Goal: Find specific page/section: Find specific page/section

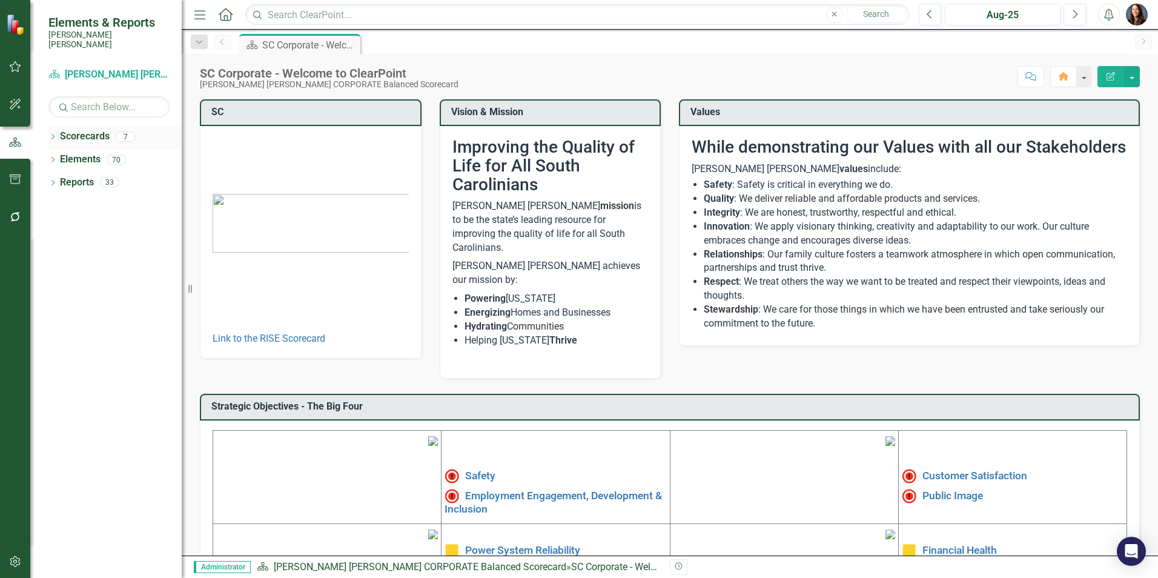
click at [54, 134] on icon "Dropdown" at bounding box center [52, 137] width 8 height 7
click at [297, 10] on input "text" at bounding box center [577, 14] width 664 height 21
type input "r31"
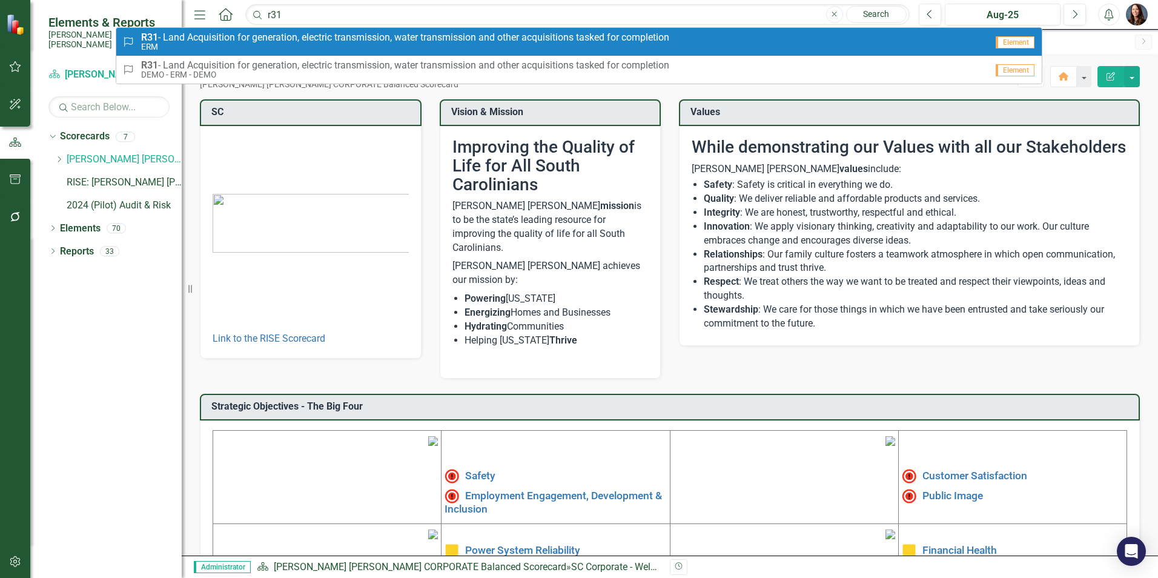
click at [269, 45] on small "ERM" at bounding box center [405, 46] width 528 height 9
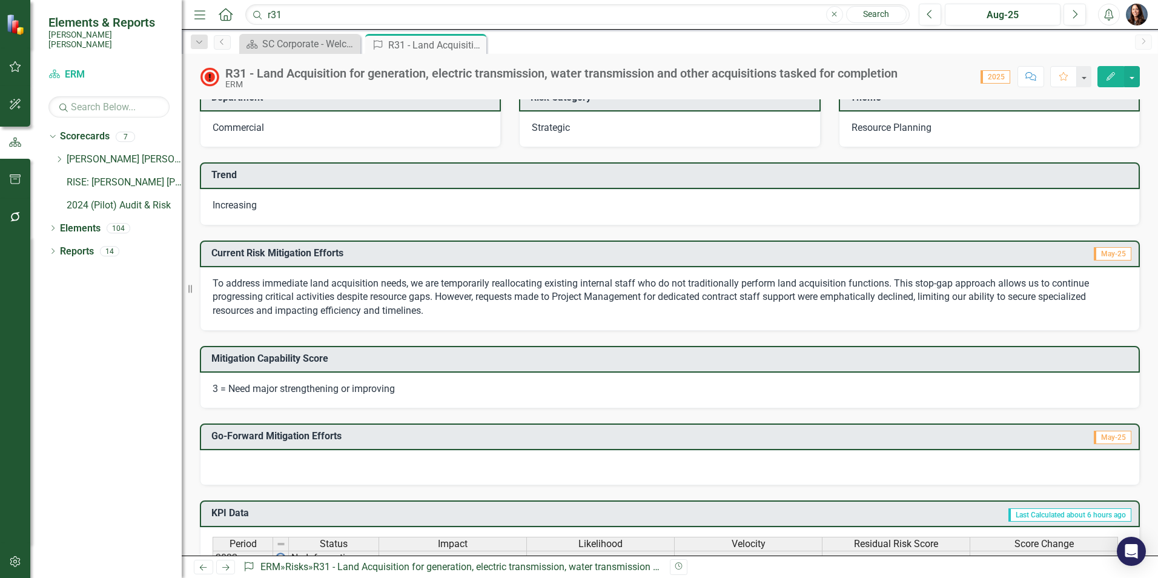
scroll to position [303, 0]
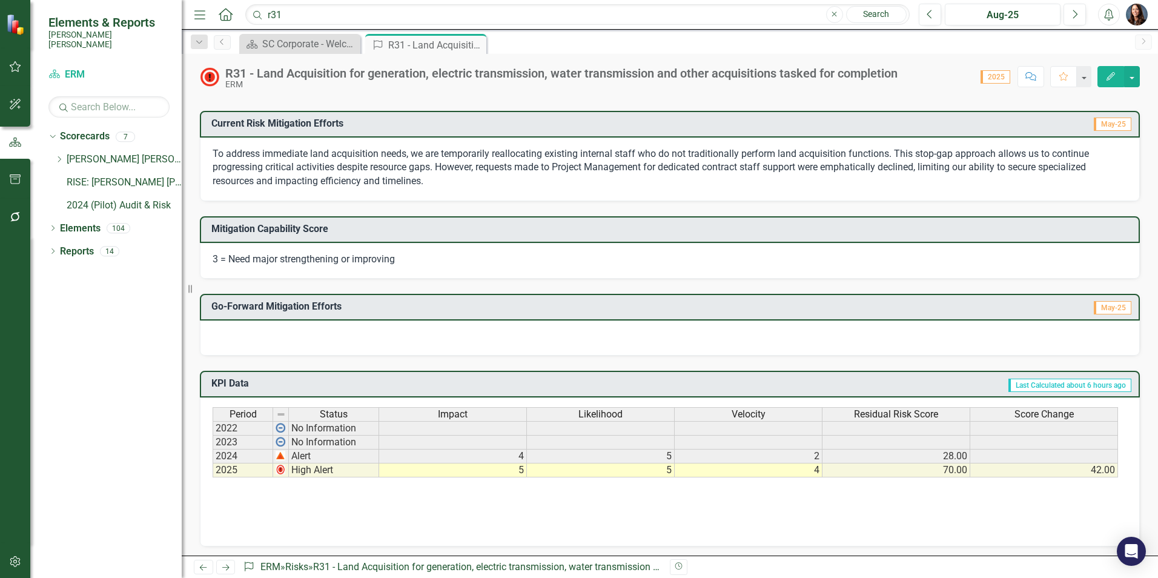
click at [302, 335] on div at bounding box center [670, 337] width 940 height 35
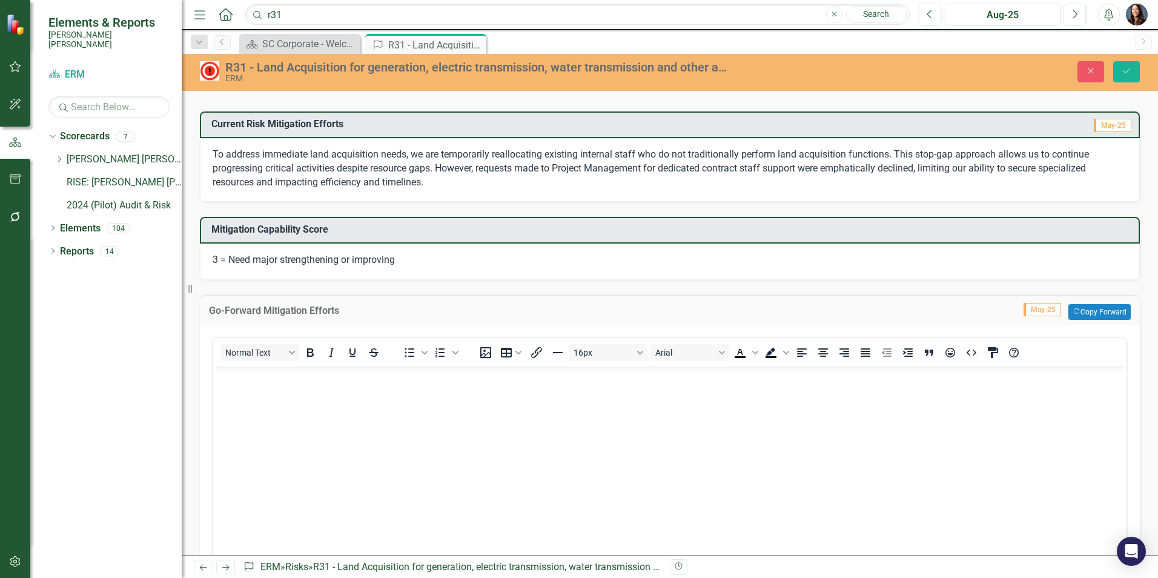
scroll to position [0, 0]
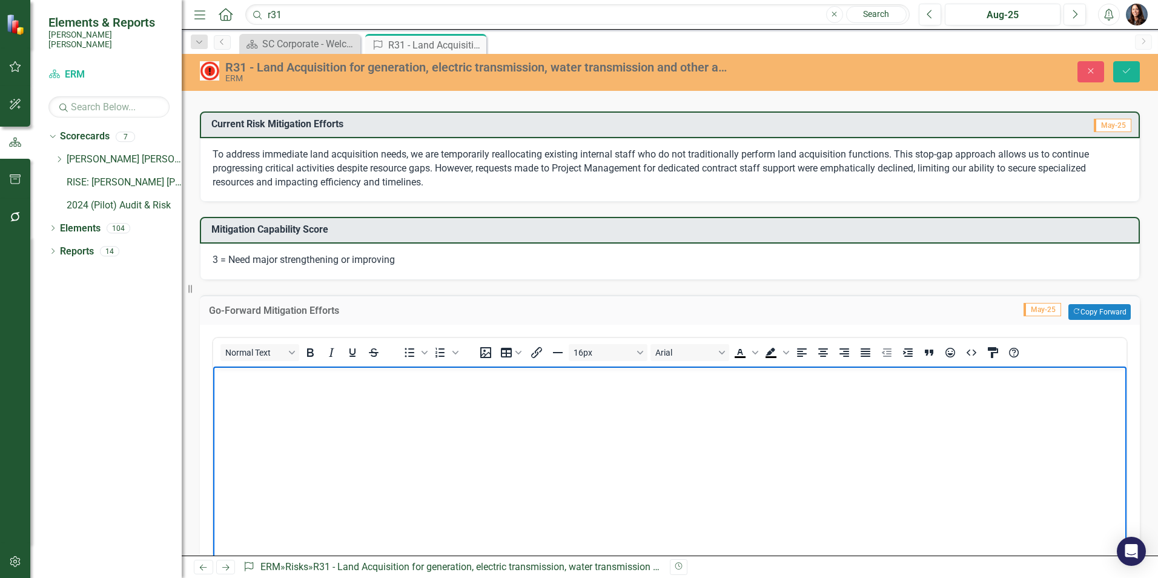
click at [297, 406] on body "Rich Text Area. Press ALT-0 for help." at bounding box center [669, 457] width 913 height 182
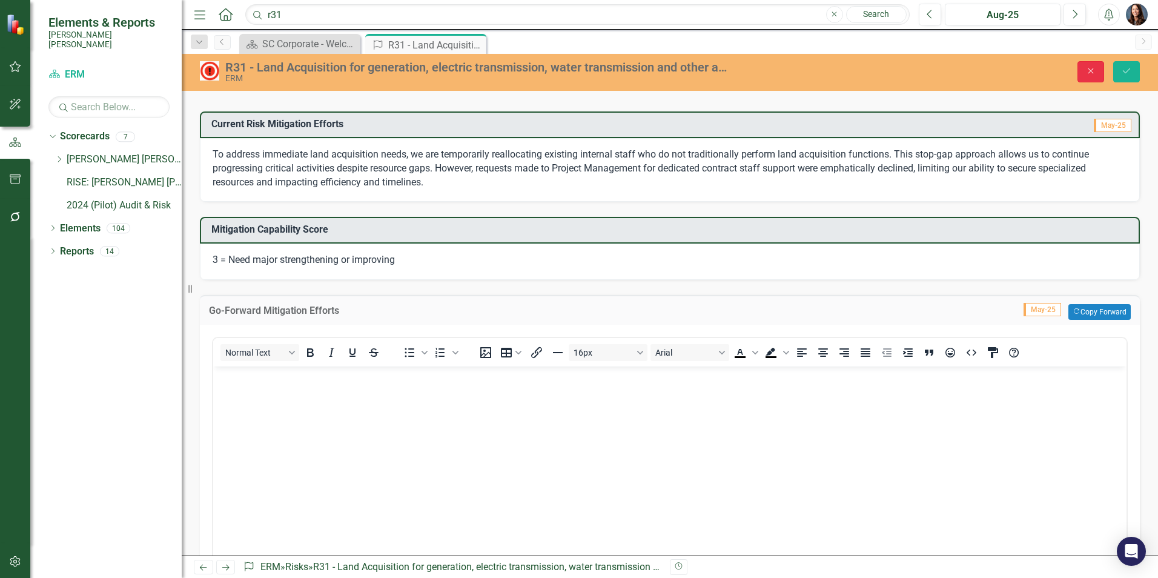
click at [1085, 76] on button "Close" at bounding box center [1090, 71] width 27 height 21
